Goal: Task Accomplishment & Management: Use online tool/utility

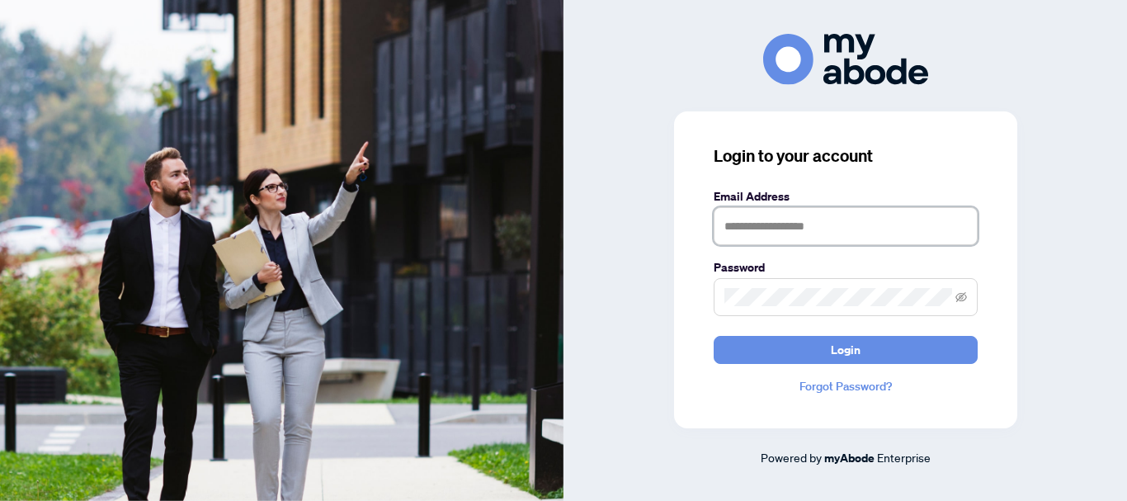
click at [741, 219] on input "text" at bounding box center [845, 226] width 264 height 38
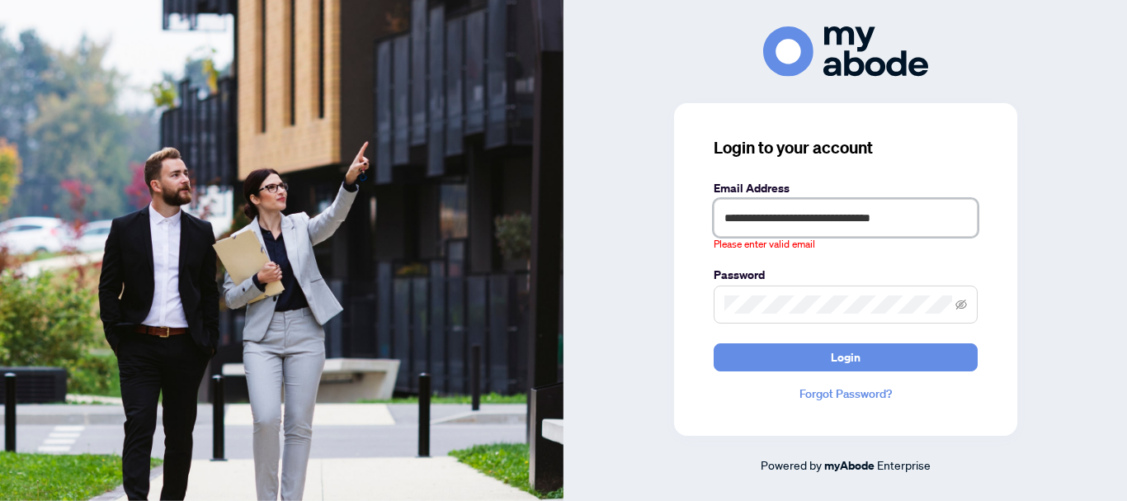
click at [934, 226] on input "**********" at bounding box center [845, 218] width 264 height 38
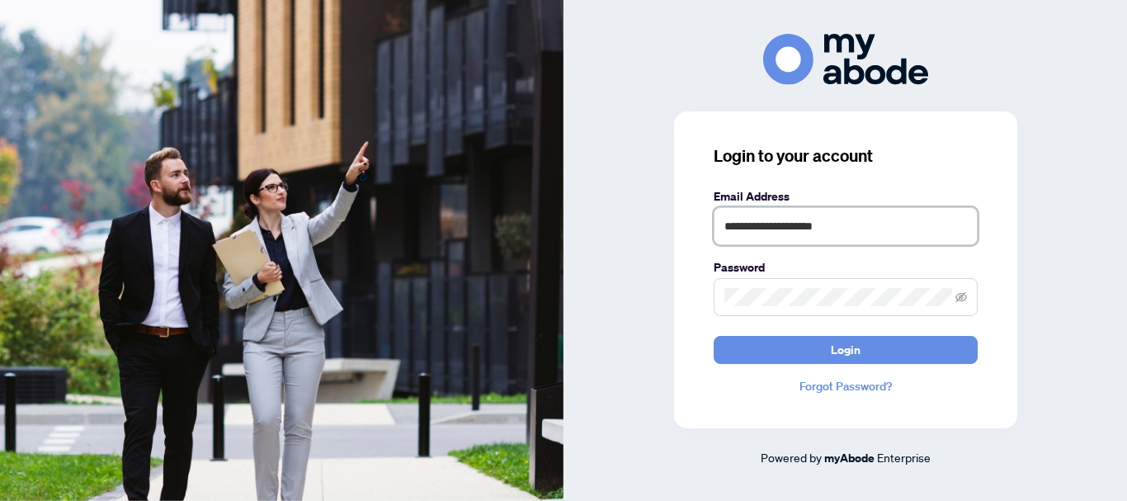
type input "**********"
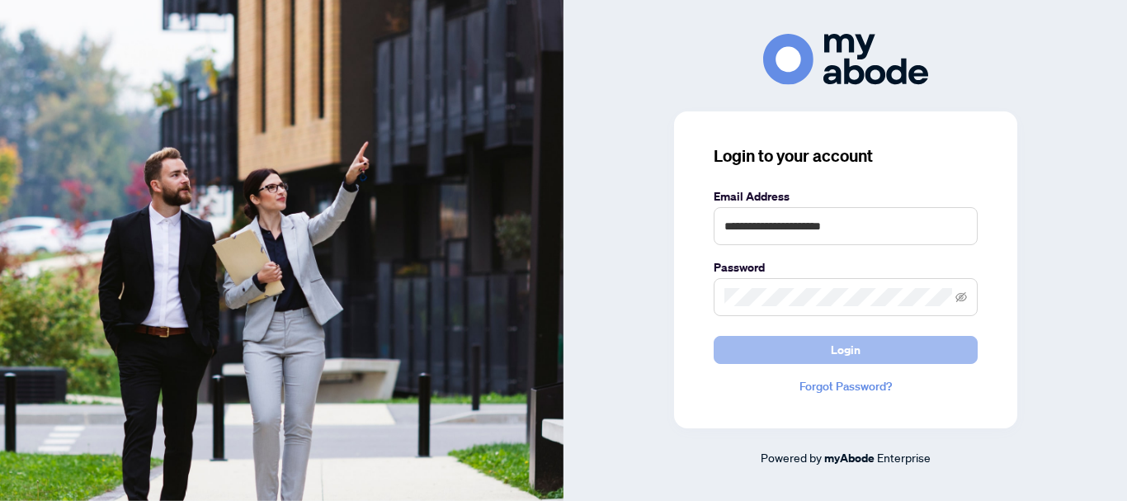
click at [864, 364] on button "Login" at bounding box center [845, 350] width 264 height 28
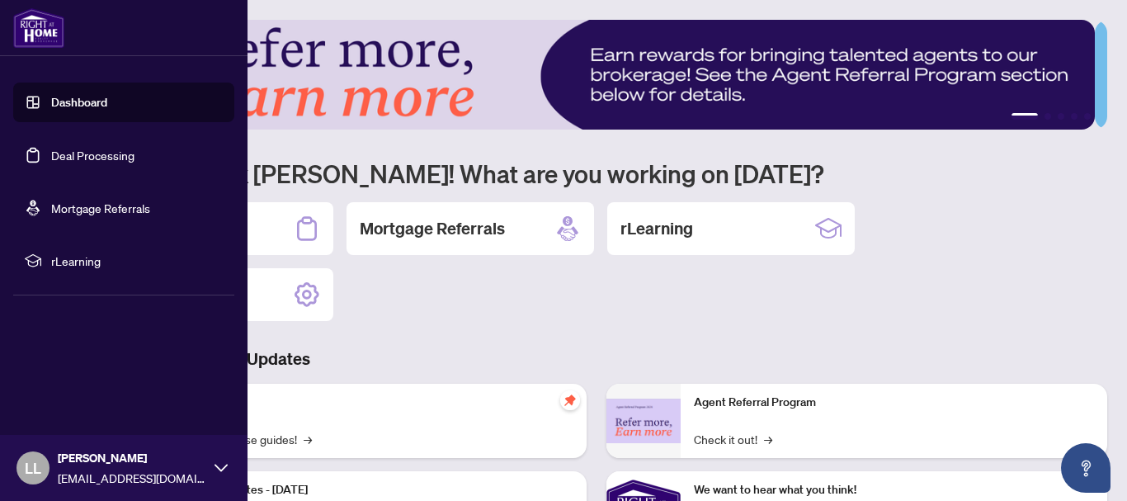
click at [51, 150] on link "Deal Processing" at bounding box center [92, 155] width 83 height 15
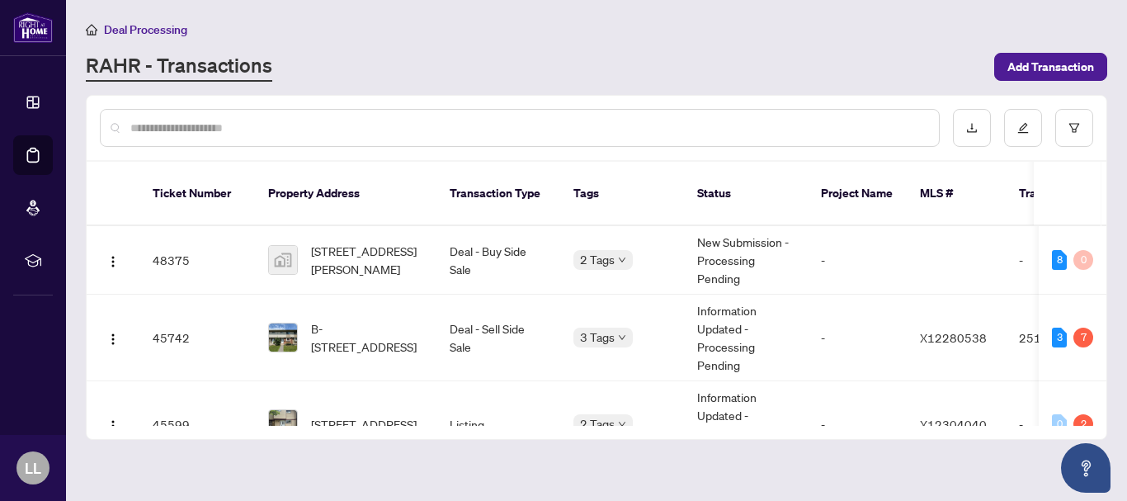
click at [184, 130] on input "text" at bounding box center [527, 128] width 795 height 18
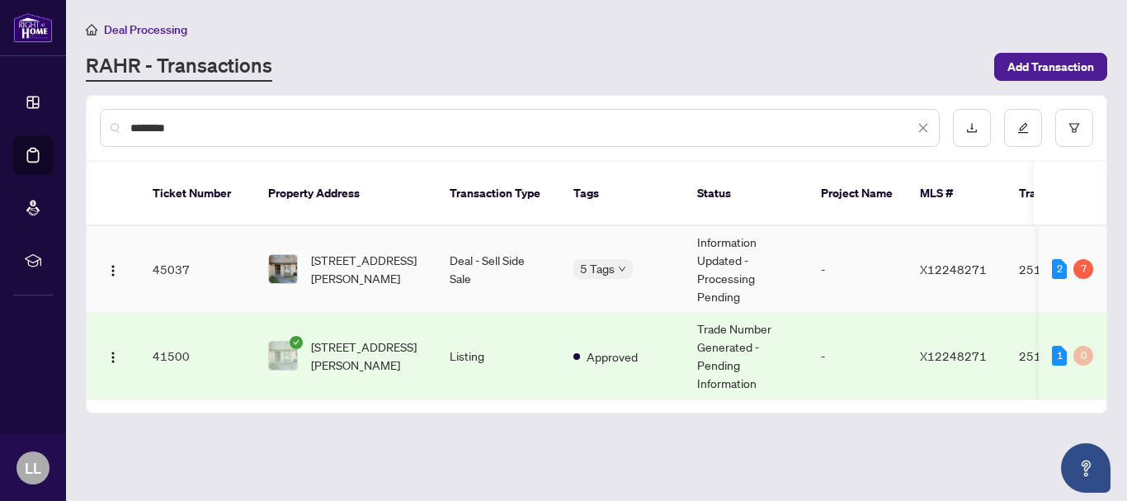
type input "********"
click at [169, 253] on td "45037" at bounding box center [196, 269] width 115 height 87
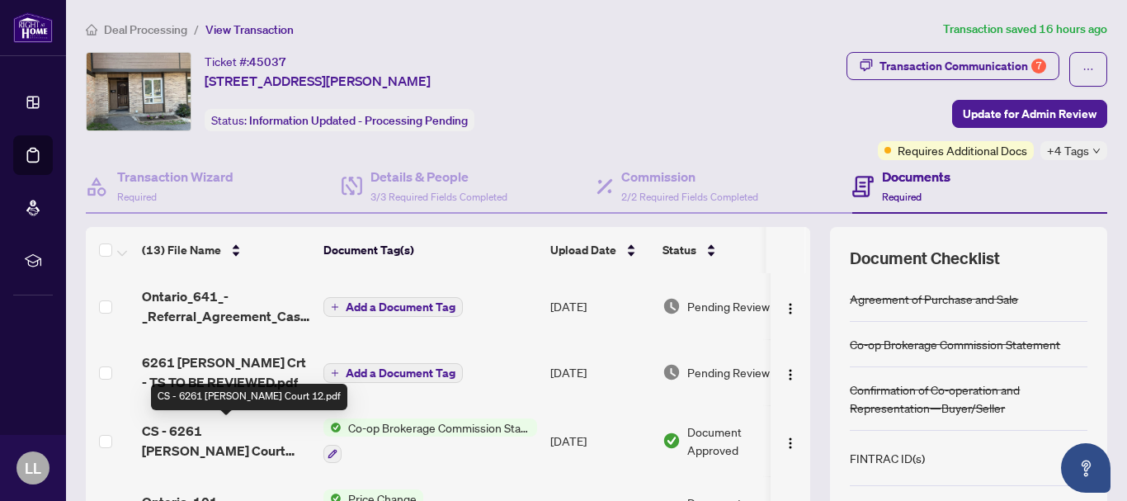
click at [223, 429] on span "CS - 6261 [PERSON_NAME] Court 12.pdf" at bounding box center [226, 441] width 168 height 40
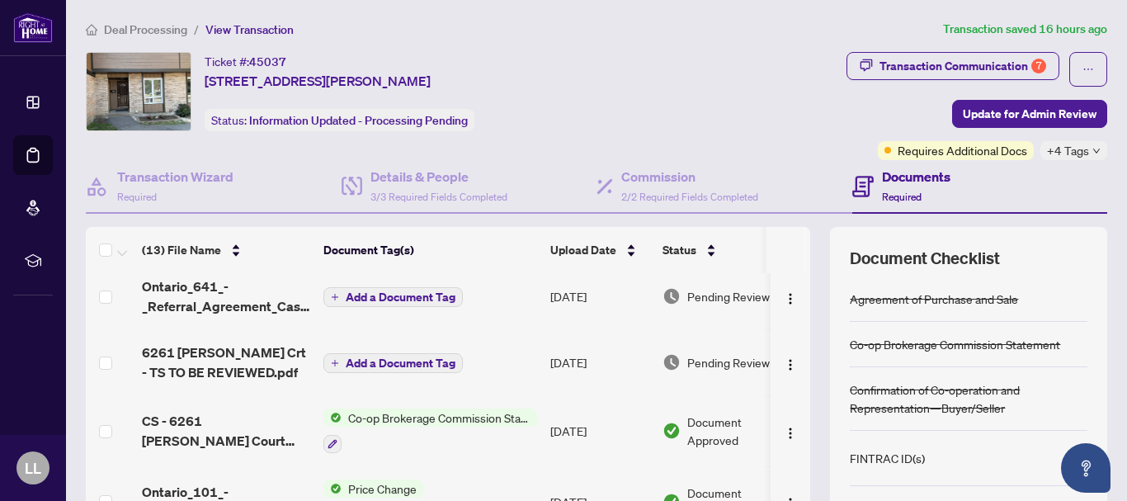
scroll to position [9, 0]
click at [1092, 153] on icon "down" at bounding box center [1096, 151] width 8 height 8
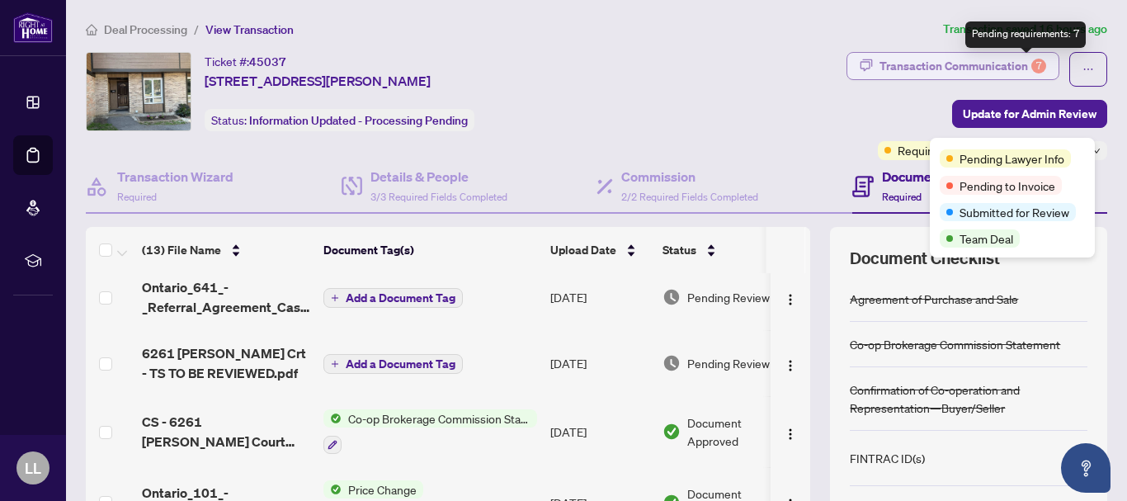
click at [1031, 62] on div "7" at bounding box center [1038, 66] width 15 height 15
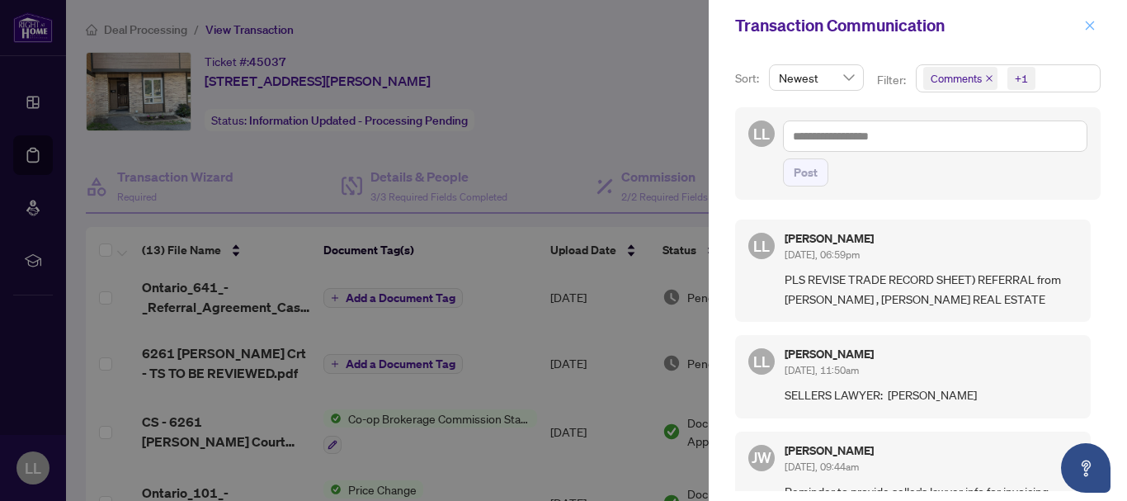
click at [1096, 23] on button "button" at bounding box center [1089, 26] width 21 height 20
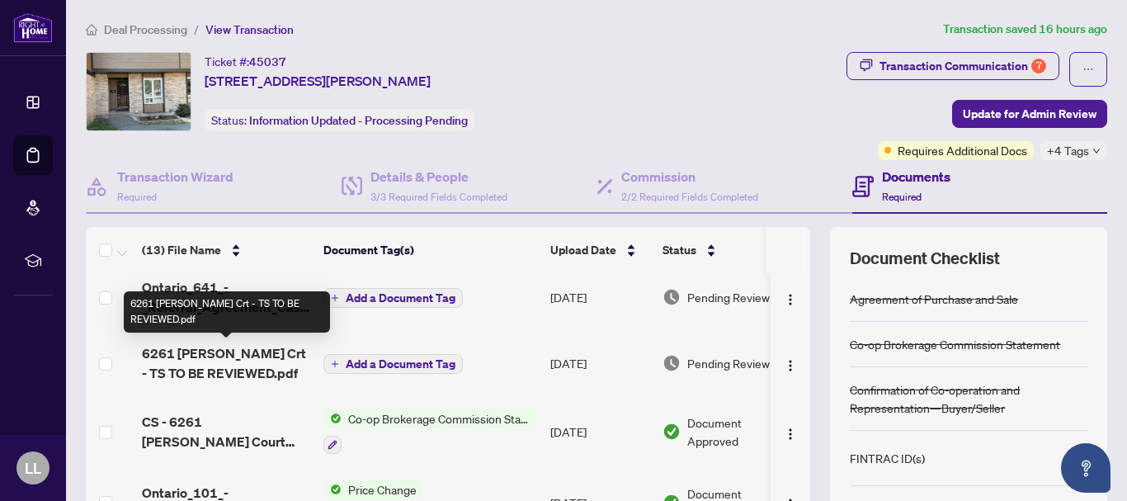
click at [288, 352] on span "6261 [PERSON_NAME] Crt - TS TO BE REVIEWED.pdf" at bounding box center [226, 363] width 168 height 40
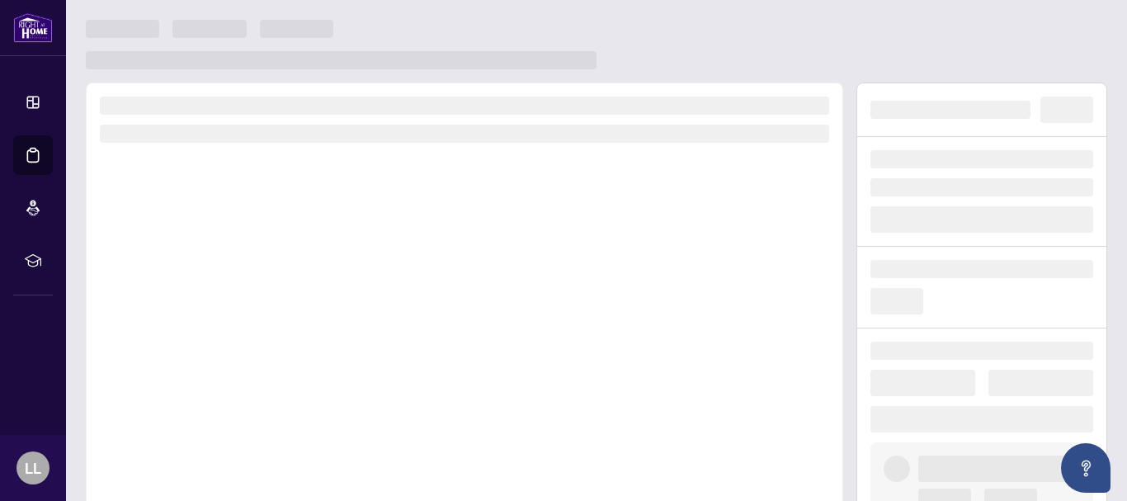
click at [288, 352] on div at bounding box center [464, 311] width 757 height 459
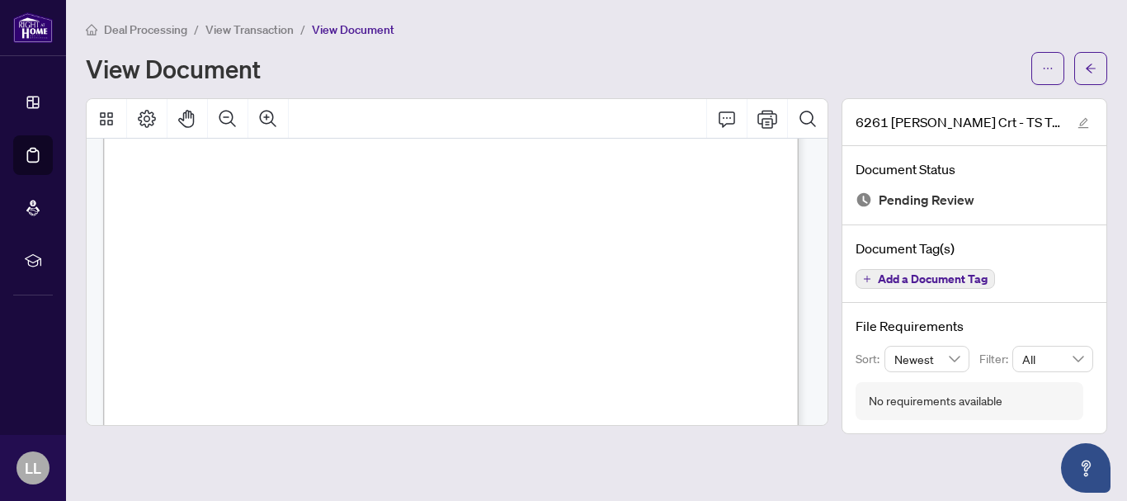
scroll to position [8, 0]
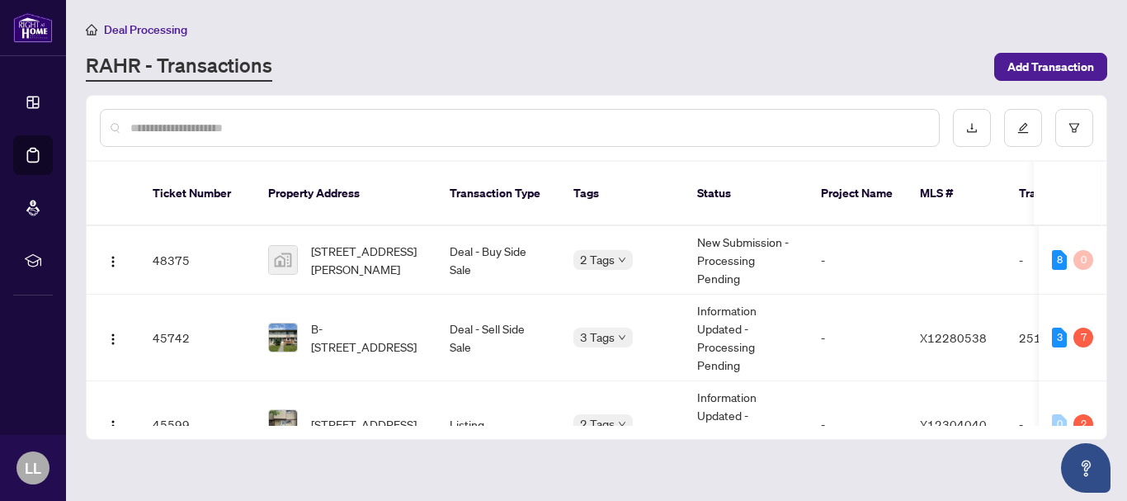
click at [143, 129] on input "text" at bounding box center [527, 128] width 795 height 18
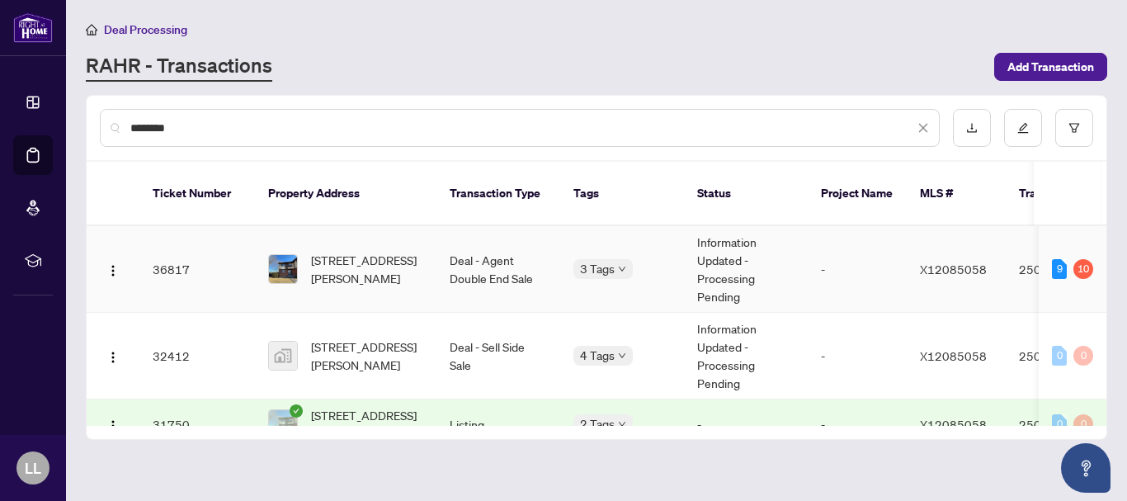
type input "********"
click at [165, 248] on td "36817" at bounding box center [196, 269] width 115 height 87
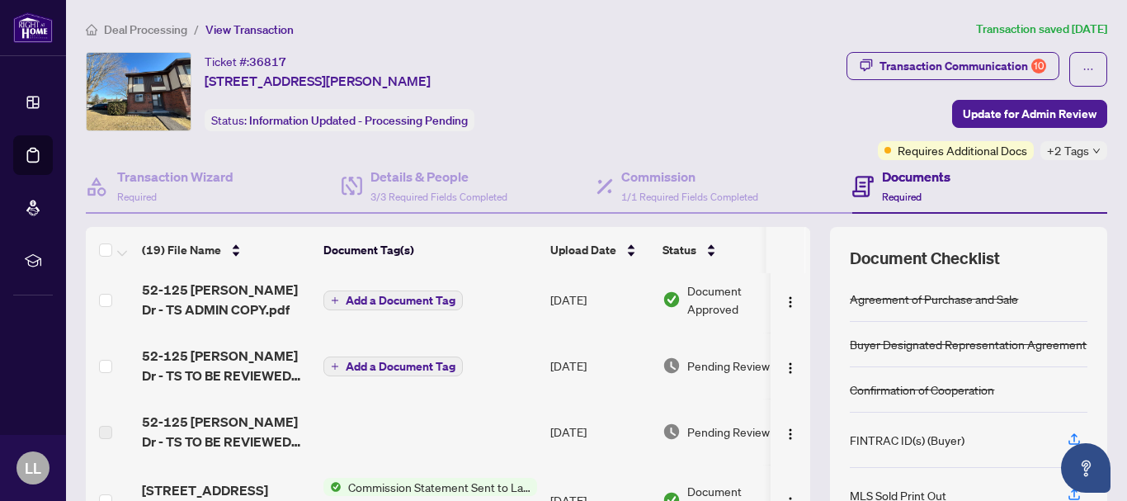
scroll to position [469, 0]
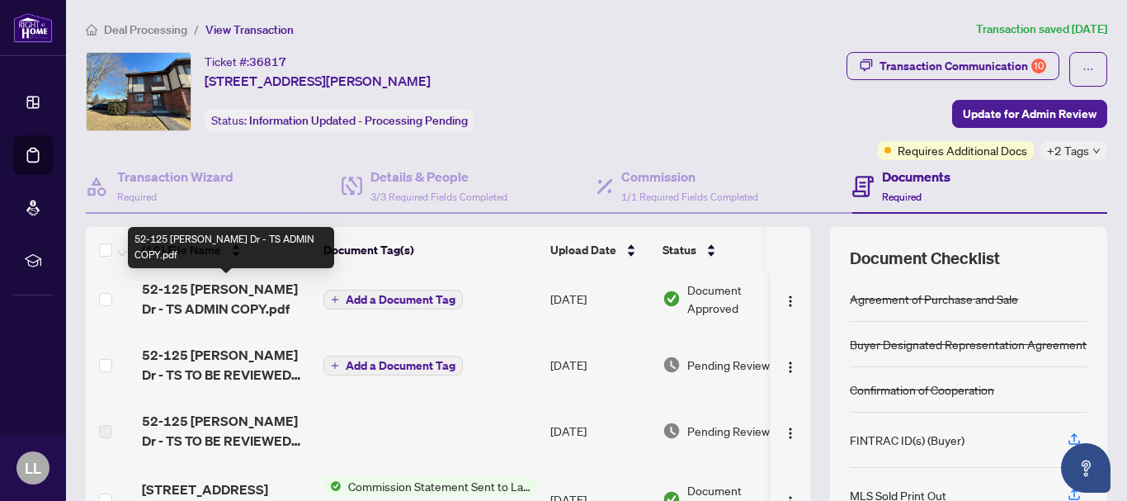
click at [222, 294] on span "52-125 [PERSON_NAME] Dr - TS ADMIN COPY.pdf" at bounding box center [226, 299] width 168 height 40
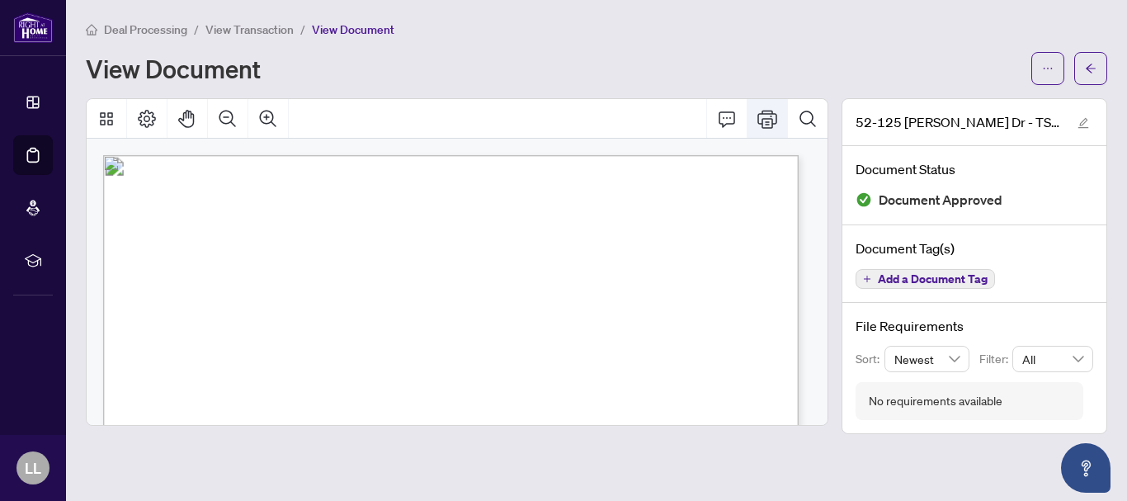
click at [764, 116] on icon "Print" at bounding box center [767, 119] width 20 height 20
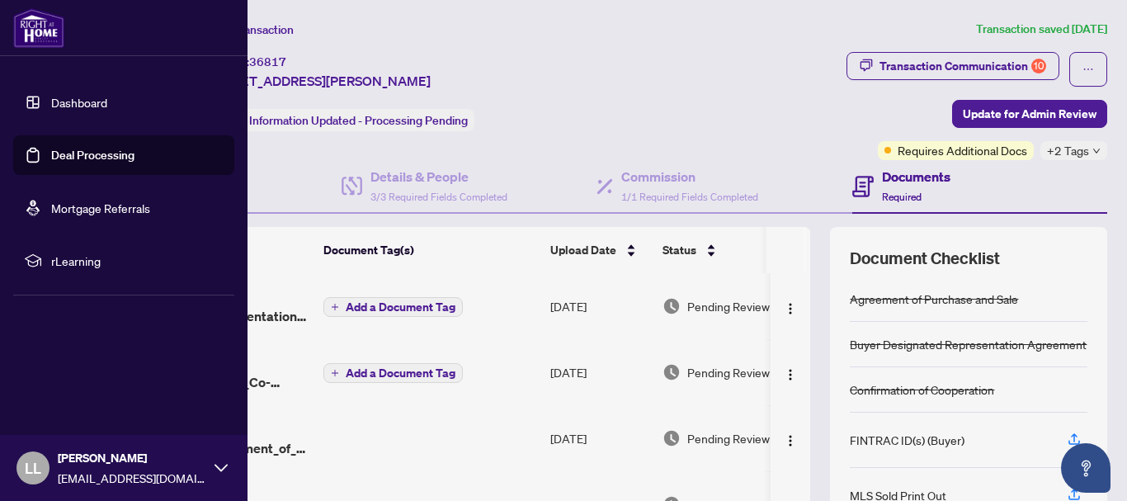
click at [56, 158] on link "Deal Processing" at bounding box center [92, 155] width 83 height 15
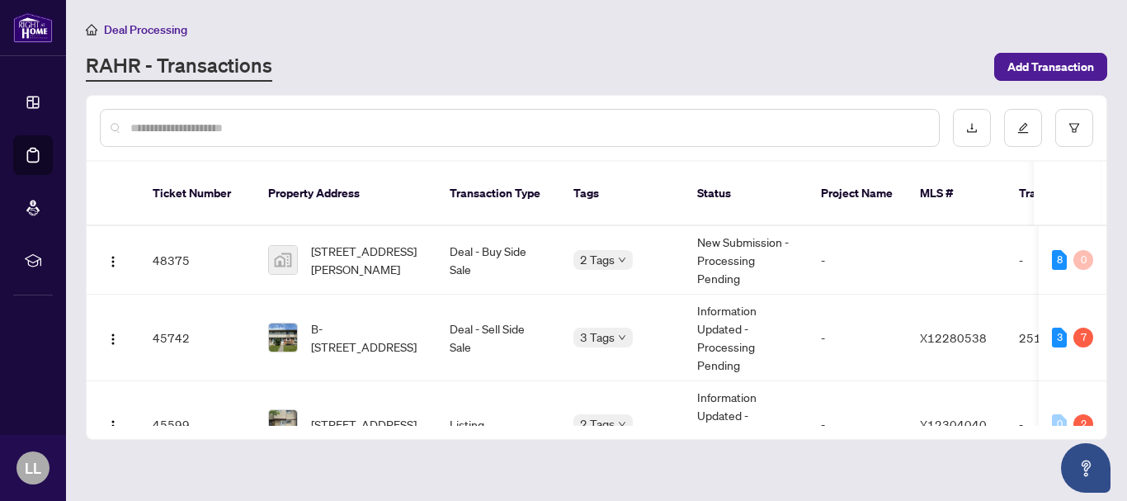
click at [257, 129] on input "text" at bounding box center [527, 128] width 795 height 18
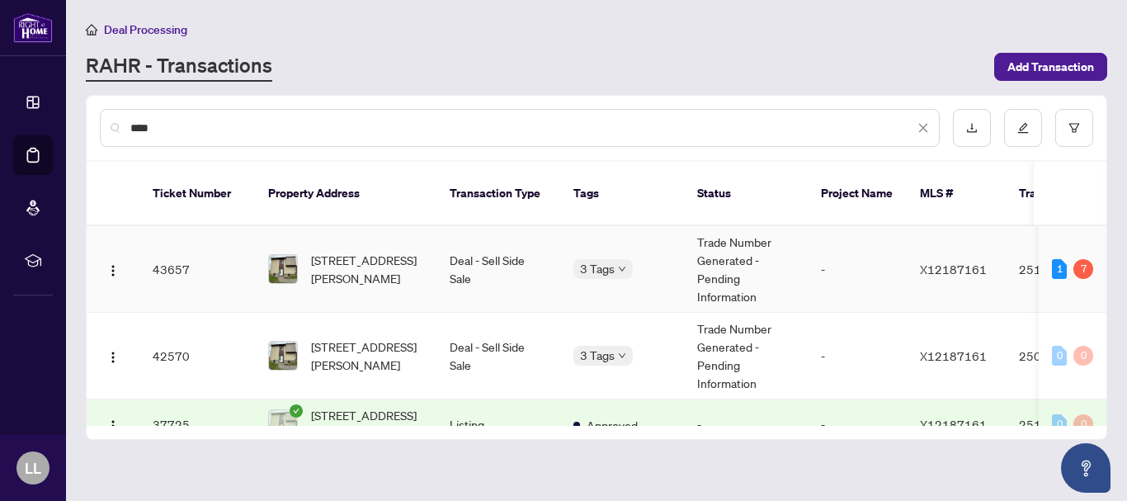
scroll to position [29, 0]
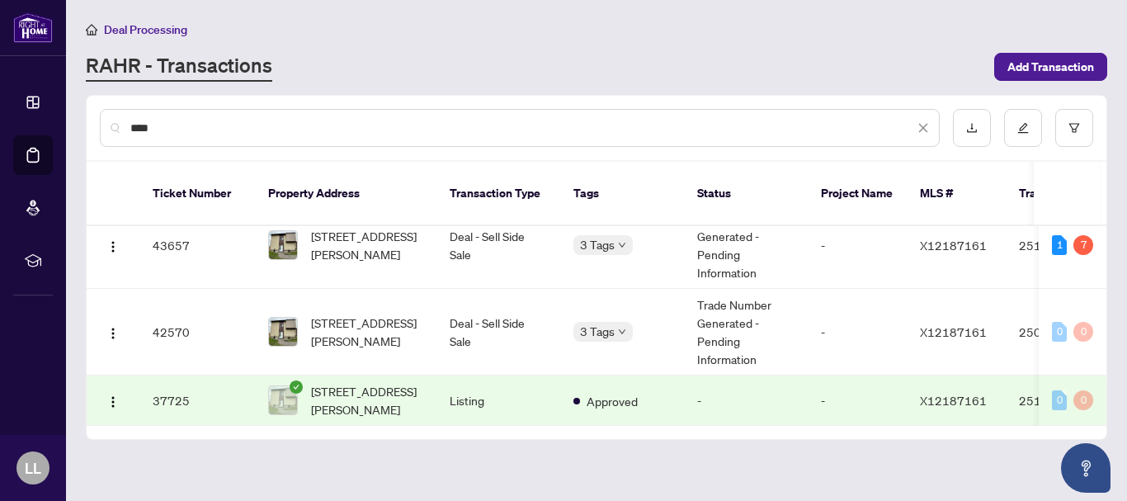
type input "****"
click at [172, 383] on td "37725" at bounding box center [196, 400] width 115 height 50
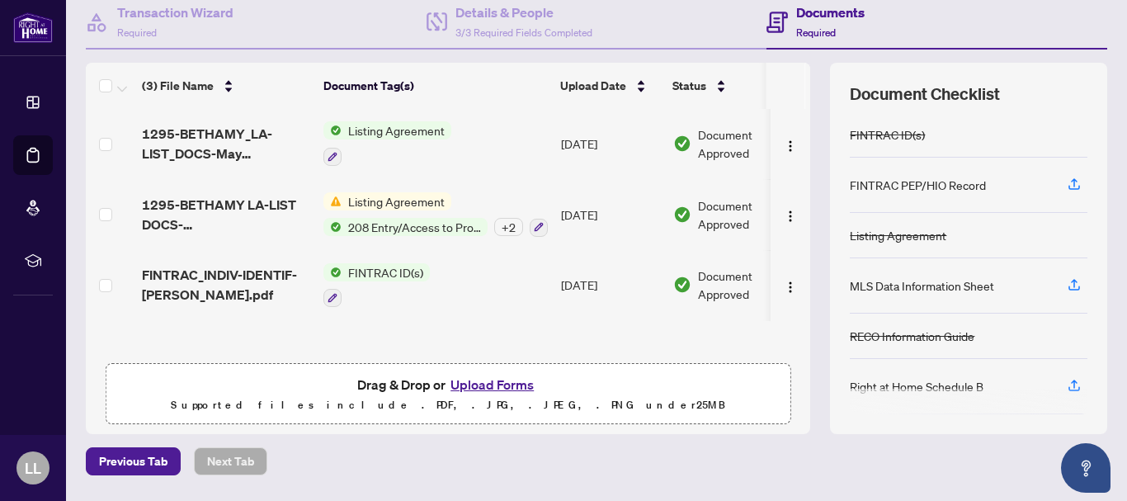
scroll to position [214, 0]
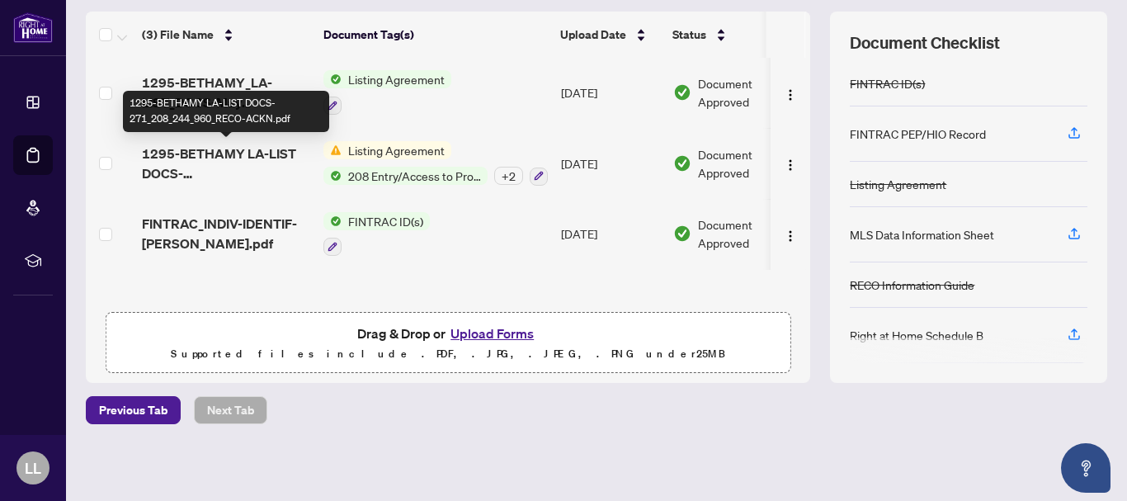
click at [261, 152] on span "1295-BETHAMY LA-LIST DOCS-271_208_244_960_RECO-ACKN.pdf" at bounding box center [226, 163] width 168 height 40
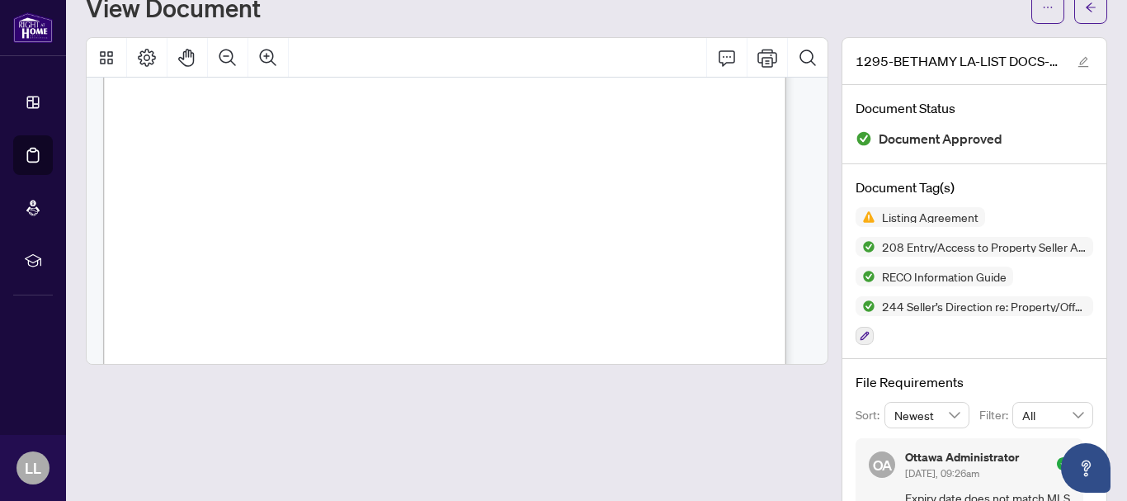
scroll to position [7975, 0]
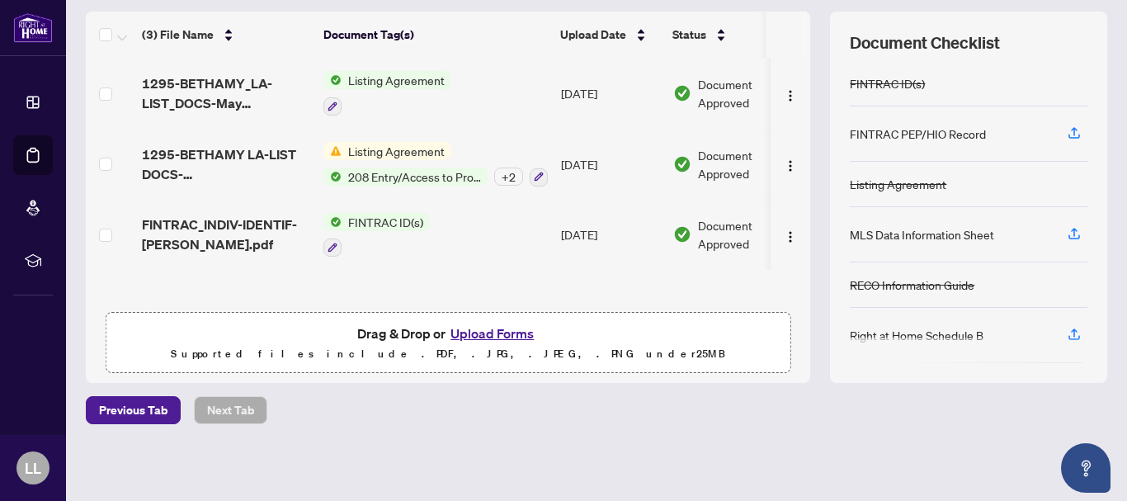
click at [805, 39] on th at bounding box center [807, 35] width 5 height 46
click at [805, 24] on th at bounding box center [807, 35] width 5 height 46
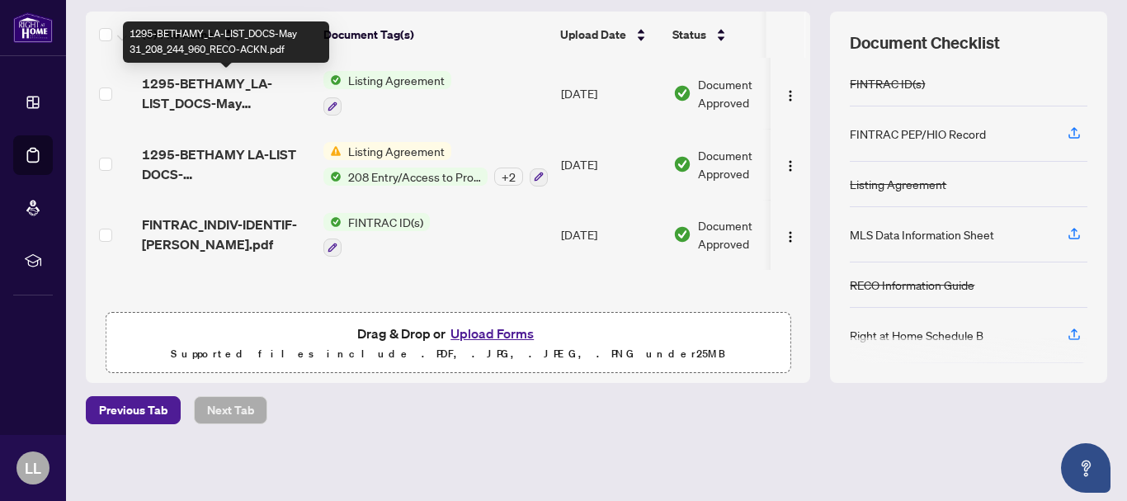
click at [191, 85] on span "1295-BETHAMY_LA-LIST_DOCS-May 31_208_244_960_RECO-ACKN.pdf" at bounding box center [226, 93] width 168 height 40
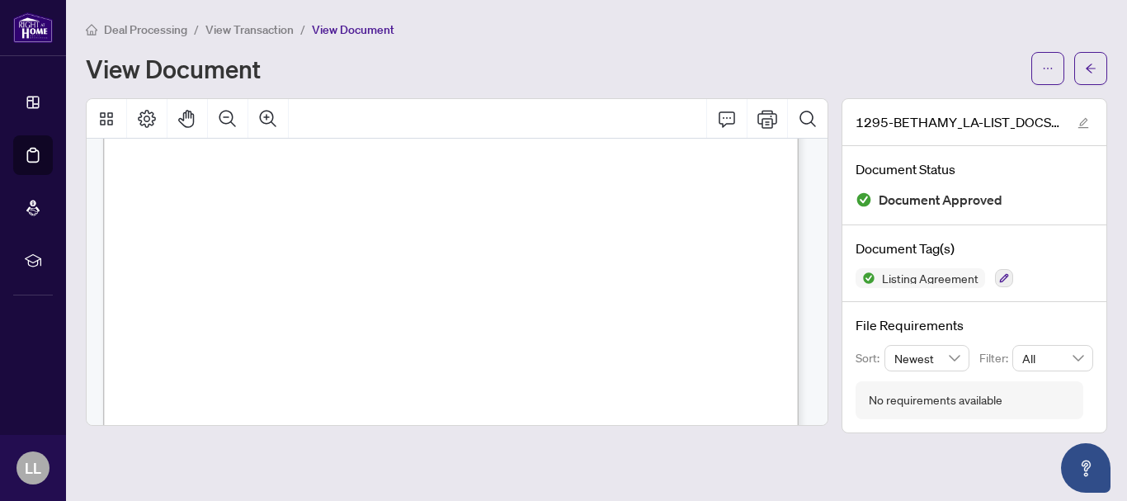
scroll to position [8111, 0]
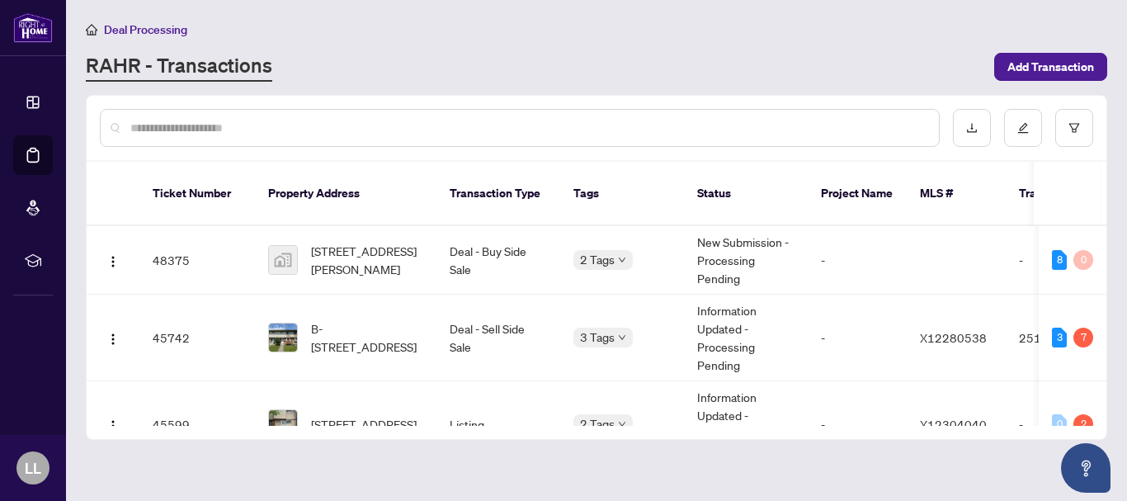
click at [273, 136] on div at bounding box center [520, 128] width 840 height 38
click at [176, 133] on input "text" at bounding box center [527, 128] width 795 height 18
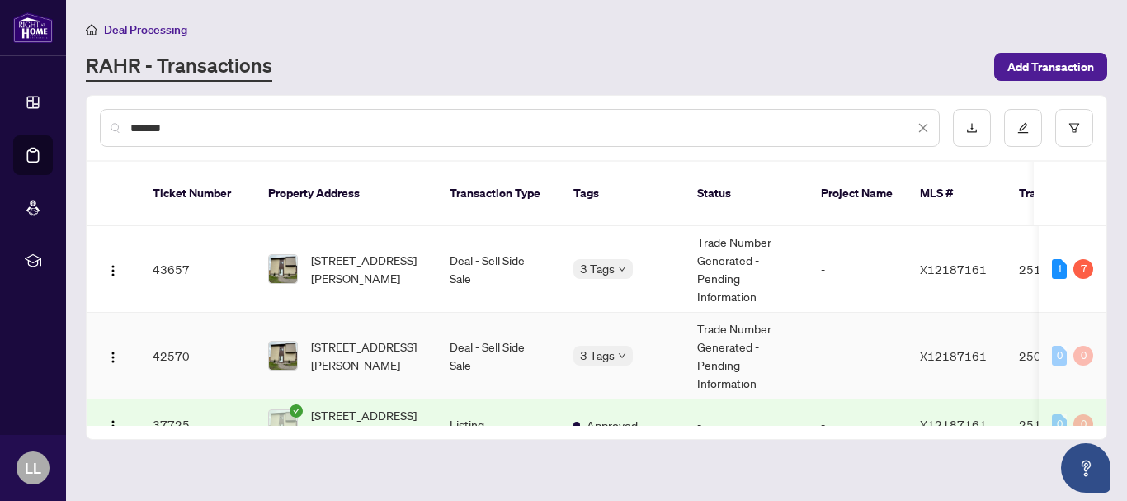
type input "*******"
click at [168, 337] on td "42570" at bounding box center [196, 356] width 115 height 87
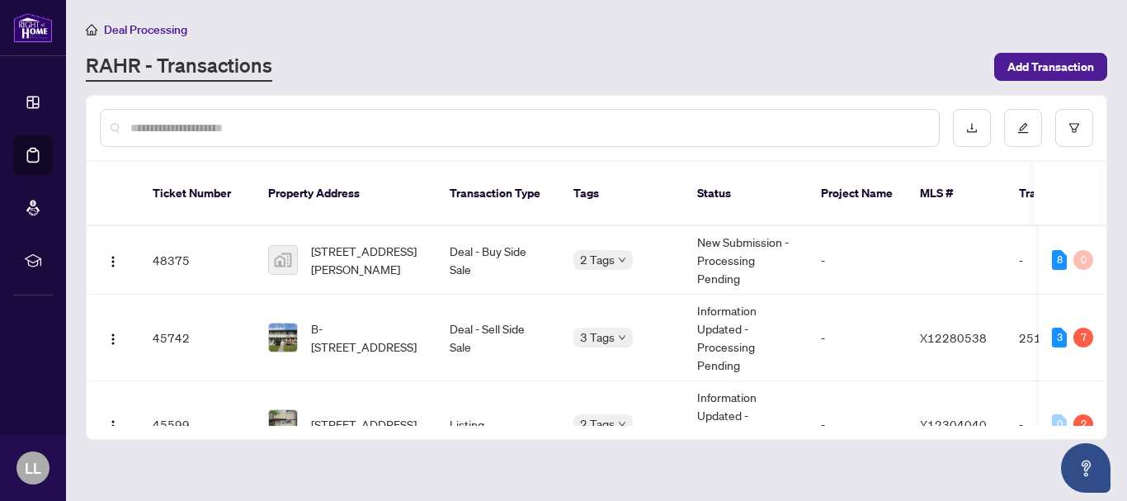
click at [156, 121] on input "text" at bounding box center [527, 128] width 795 height 18
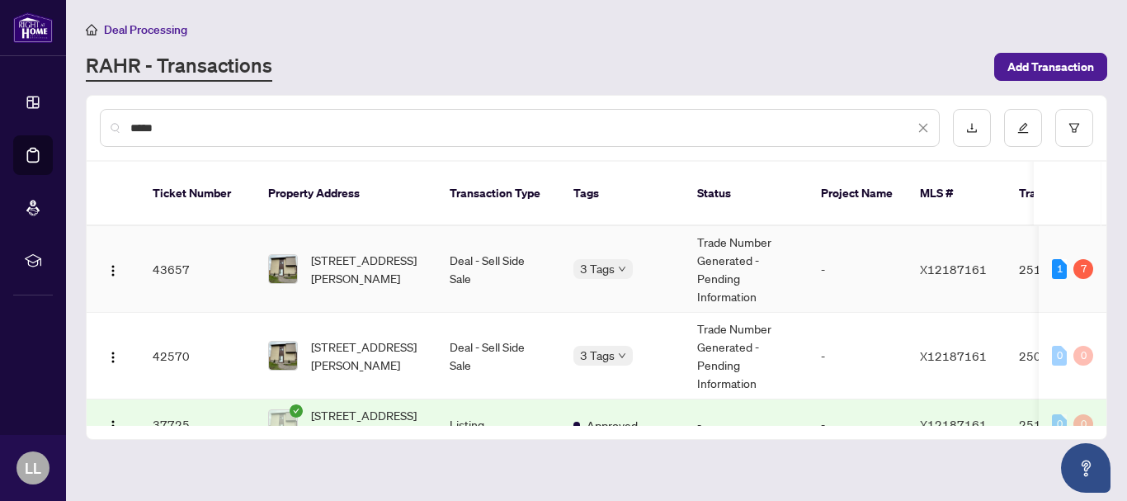
type input "*****"
click at [161, 250] on td "43657" at bounding box center [196, 269] width 115 height 87
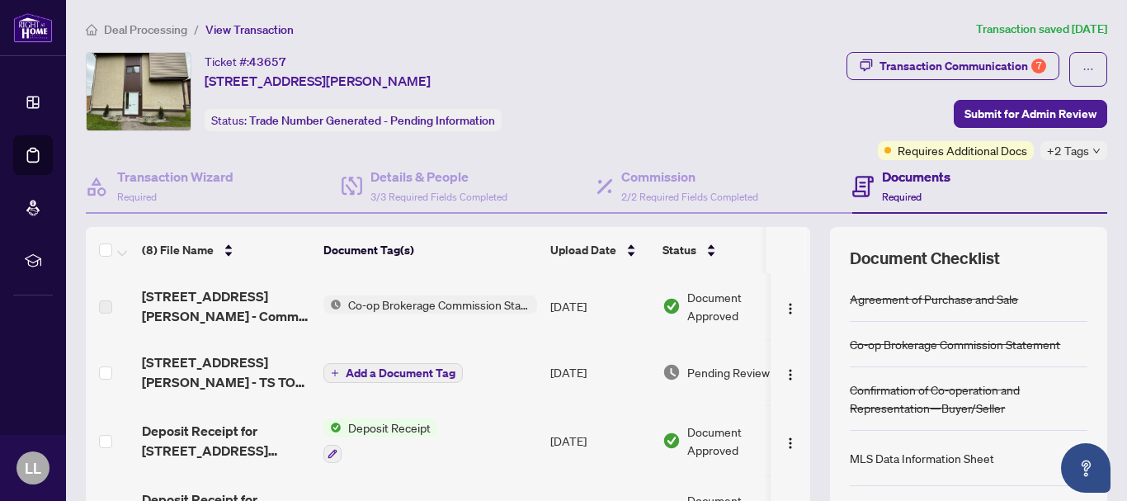
click at [830, 361] on div "Document Checklist Agreement of Purchase and Sale Co-op Brokerage Commission St…" at bounding box center [968, 412] width 277 height 371
